Goal: Information Seeking & Learning: Learn about a topic

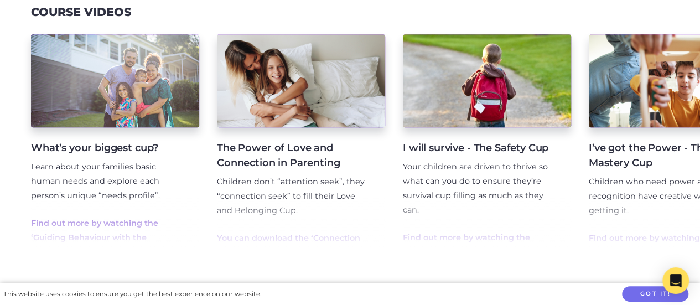
scroll to position [505, 0]
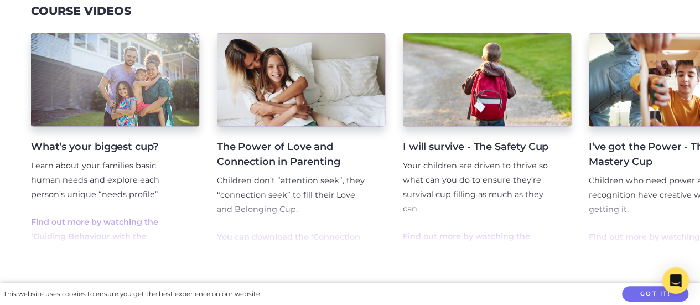
click at [103, 229] on p "Find out more by watching the ‘Guiding Behaviour with the Phoenix Cups’ course …" at bounding box center [106, 236] width 151 height 43
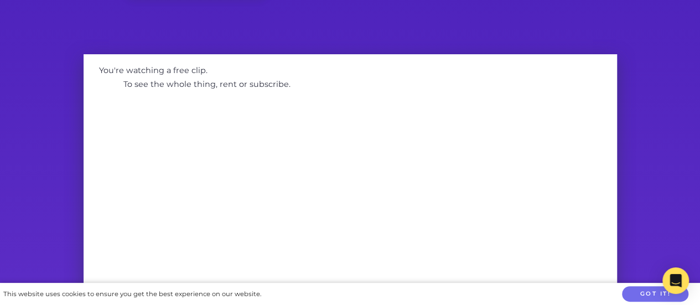
scroll to position [42, 0]
